Goal: Find specific page/section: Find specific page/section

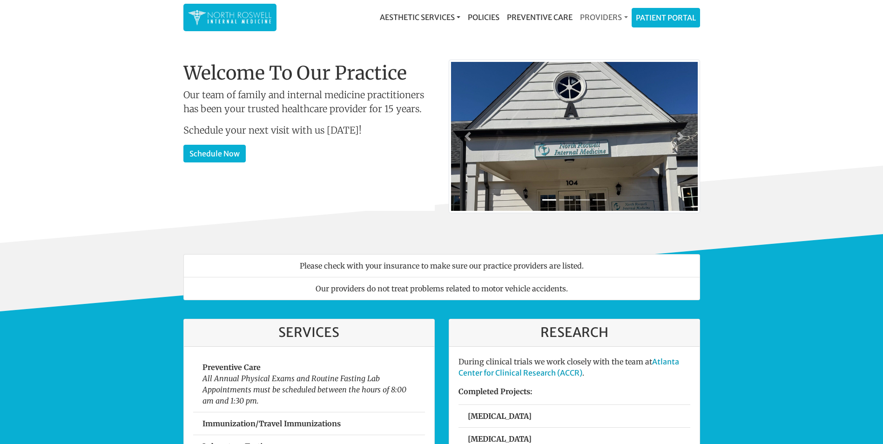
click at [617, 15] on link "Providers" at bounding box center [603, 17] width 55 height 19
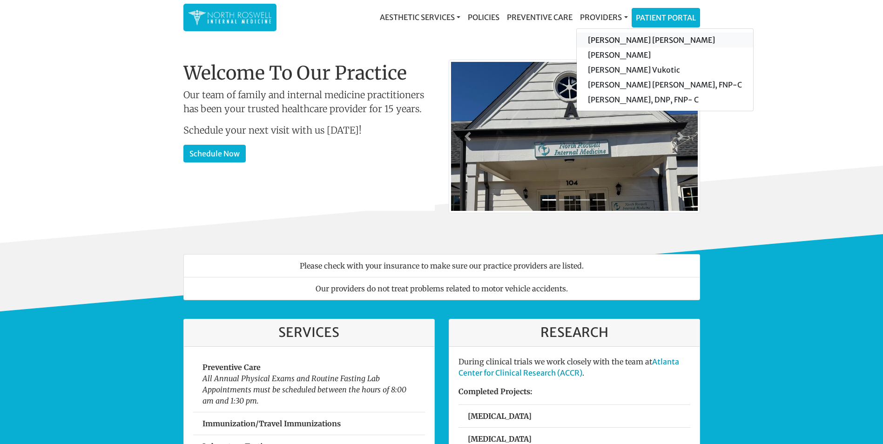
click at [619, 35] on link "[PERSON_NAME] [PERSON_NAME]" at bounding box center [665, 40] width 176 height 15
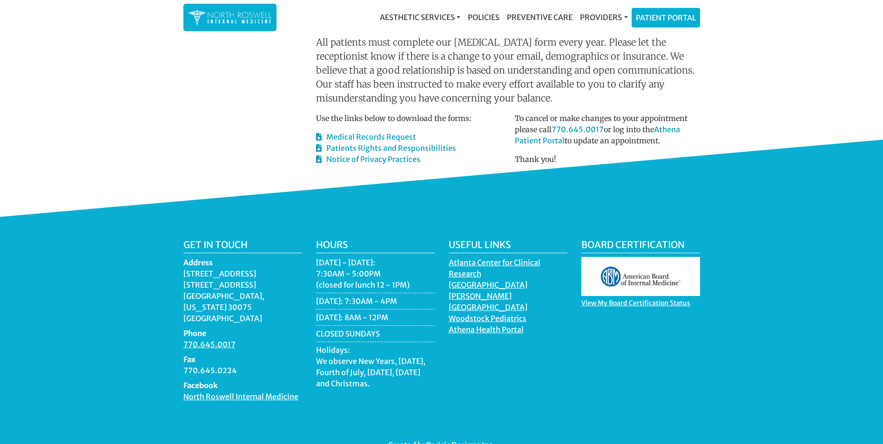
scroll to position [465, 0]
